Goal: Find specific page/section: Find specific page/section

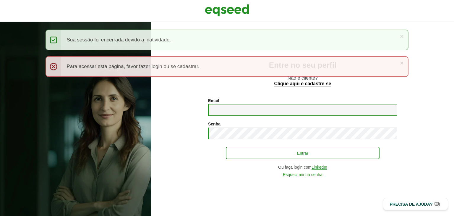
type input "**********"
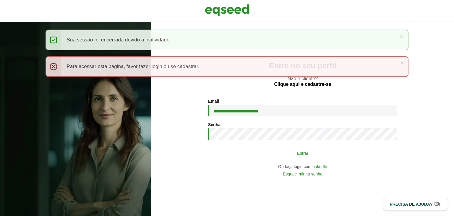
click at [269, 150] on button "Entrar" at bounding box center [303, 152] width 154 height 11
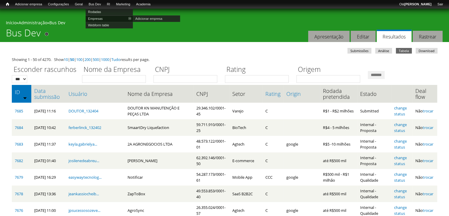
click at [99, 19] on link "Empresas" at bounding box center [109, 18] width 47 height 6
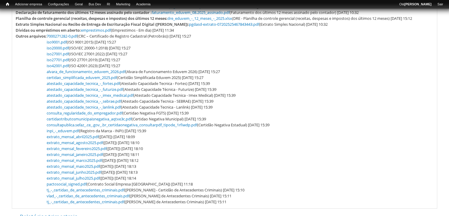
scroll to position [207, 0]
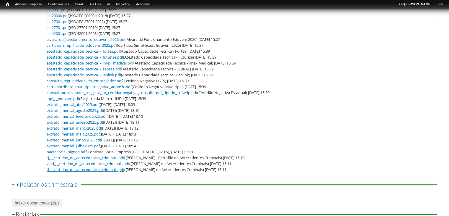
click at [75, 172] on link "tj_-_certidao_de_antecedentes_criminais.pdf" at bounding box center [86, 169] width 78 height 5
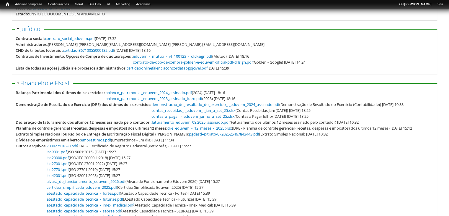
scroll to position [35, 0]
